Goal: Information Seeking & Learning: Learn about a topic

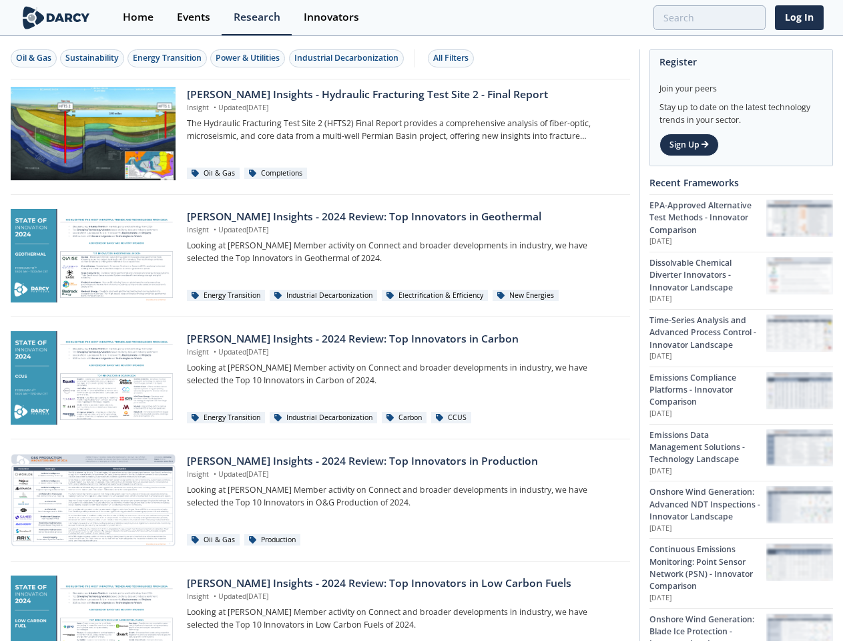
click at [34, 58] on div "Oil & Gas" at bounding box center [33, 58] width 35 height 12
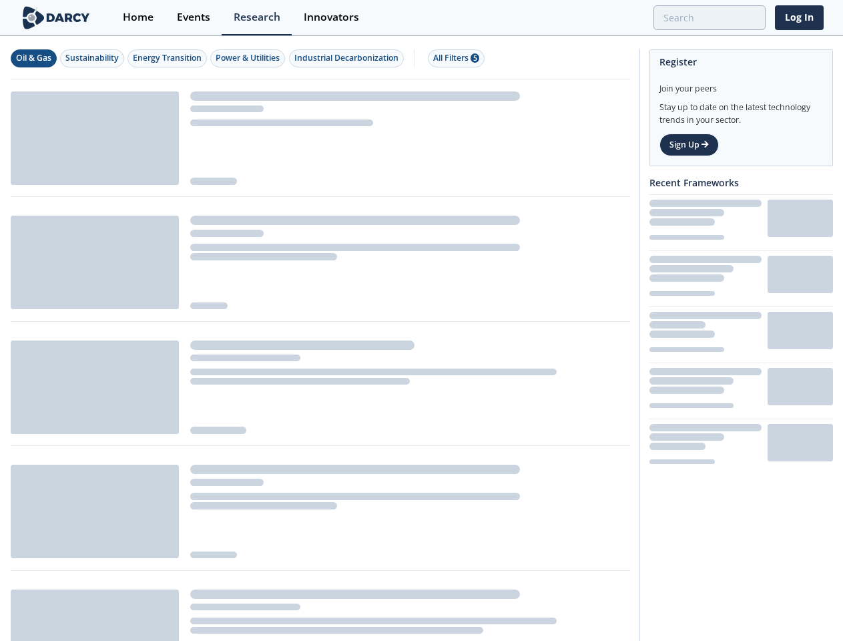
click at [93, 58] on div "Sustainability" at bounding box center [91, 58] width 53 height 12
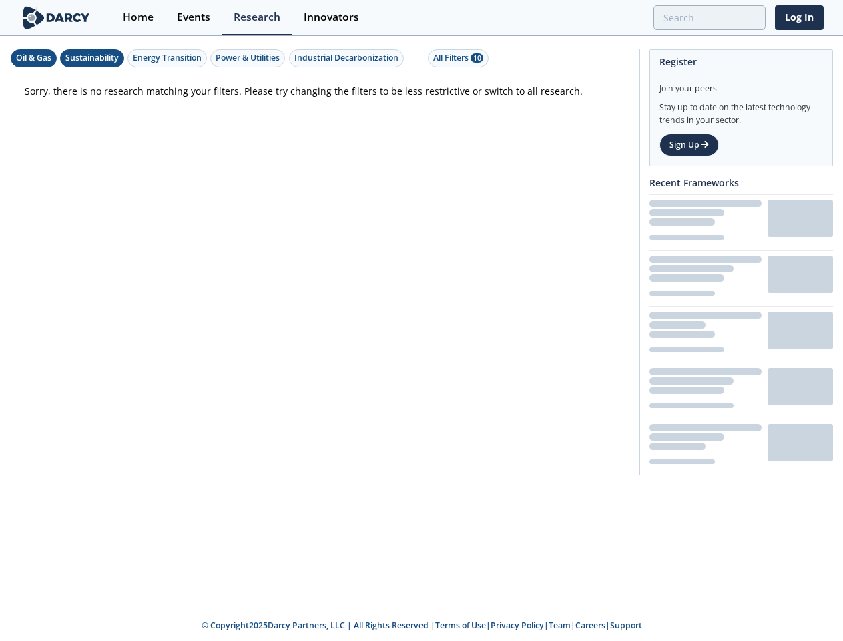
click at [168, 58] on div "Energy Transition" at bounding box center [167, 58] width 69 height 12
click at [250, 58] on div "Power & Utilities" at bounding box center [248, 58] width 64 height 12
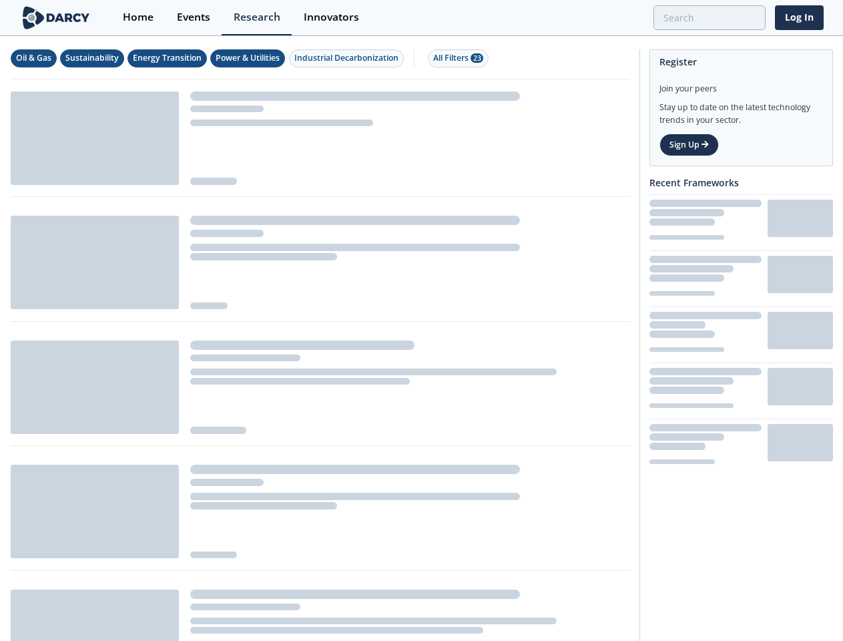
click at [348, 58] on div "Industrial Decarbonization" at bounding box center [346, 58] width 104 height 12
